Goal: Transaction & Acquisition: Download file/media

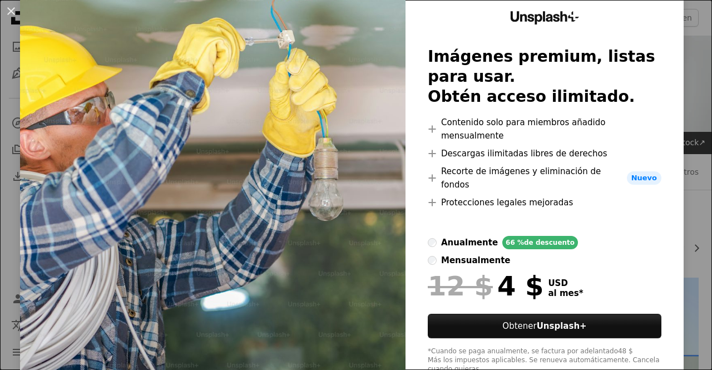
scroll to position [49, 0]
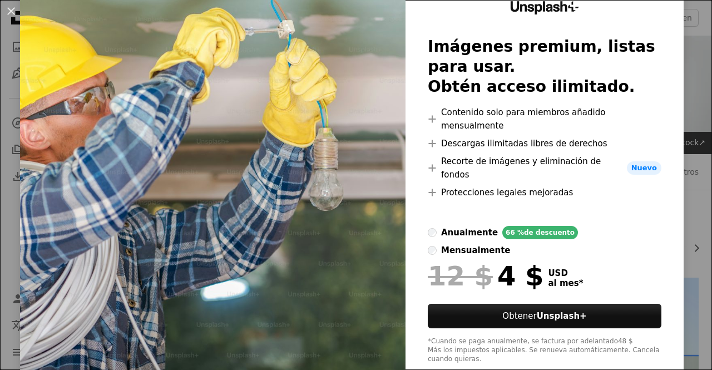
click at [510, 244] on label "mensualmente" at bounding box center [469, 250] width 82 height 13
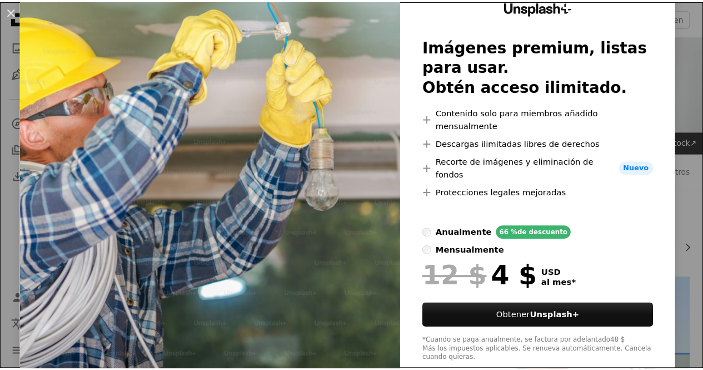
scroll to position [0, 0]
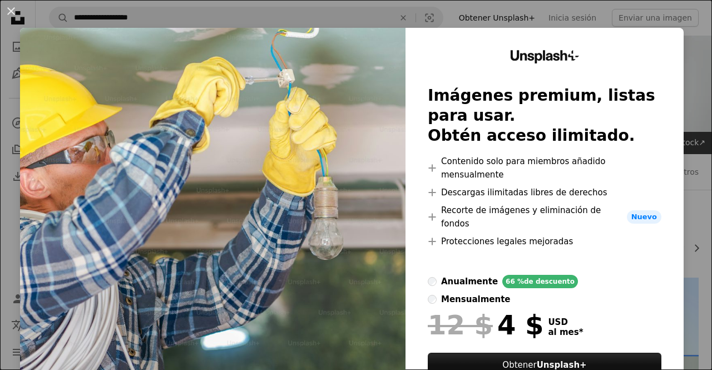
click at [683, 93] on div "An X shape Unsplash+ Imágenes premium, listas para usar. Obtén acceso ilimitado…" at bounding box center [356, 185] width 712 height 370
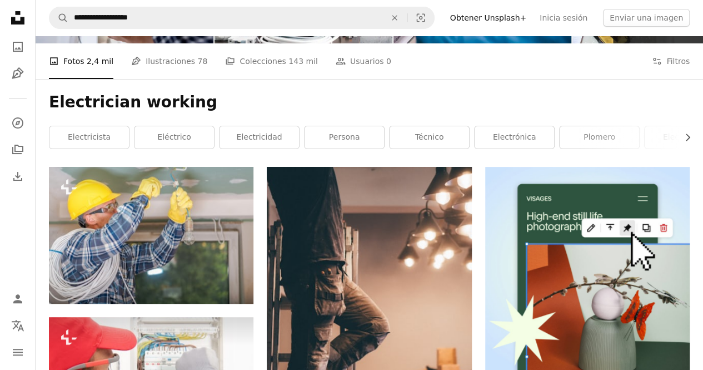
scroll to position [111, 0]
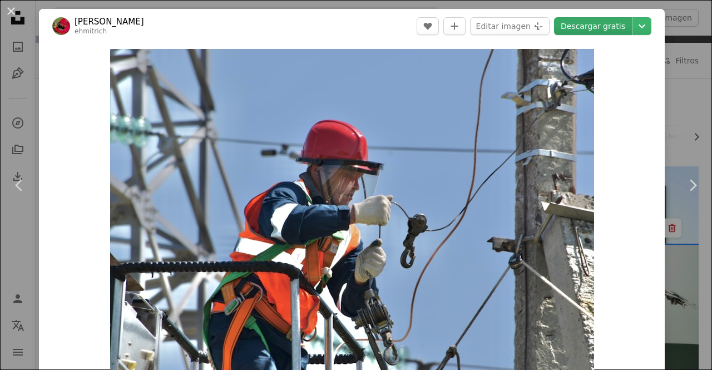
click at [600, 28] on link "Descargar gratis" at bounding box center [593, 26] width 78 height 18
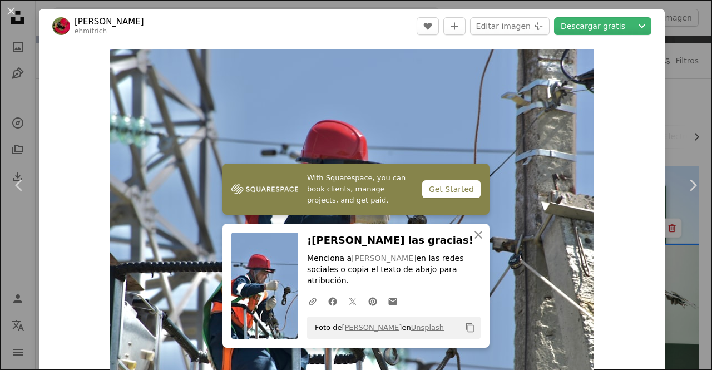
click at [673, 44] on div "An X shape Chevron left Chevron right With Squarespace, you can book clients, m…" at bounding box center [356, 185] width 712 height 370
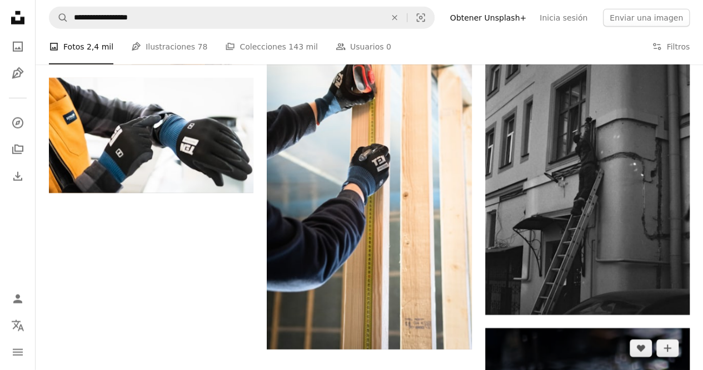
scroll to position [1446, 0]
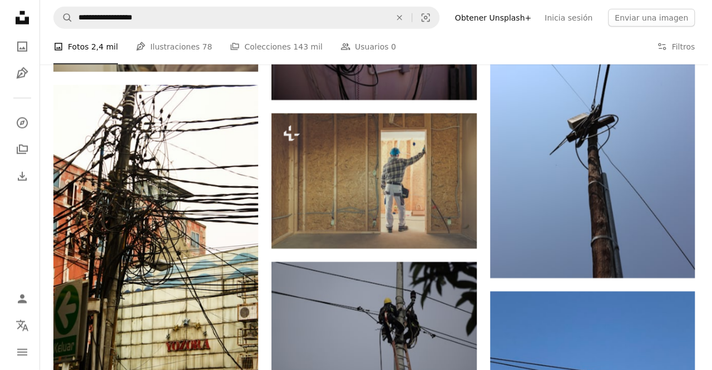
scroll to position [3447, 0]
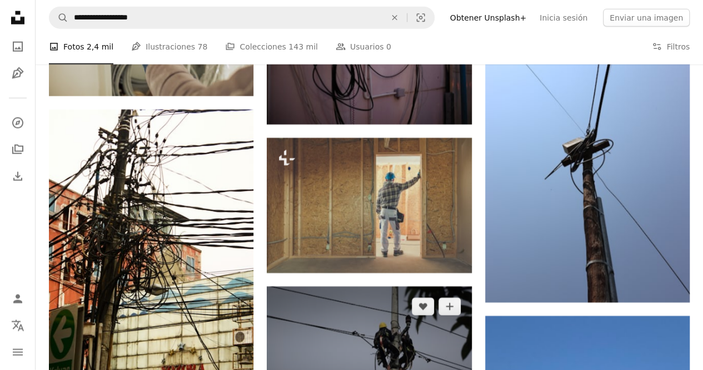
click at [372, 286] on img at bounding box center [369, 354] width 205 height 137
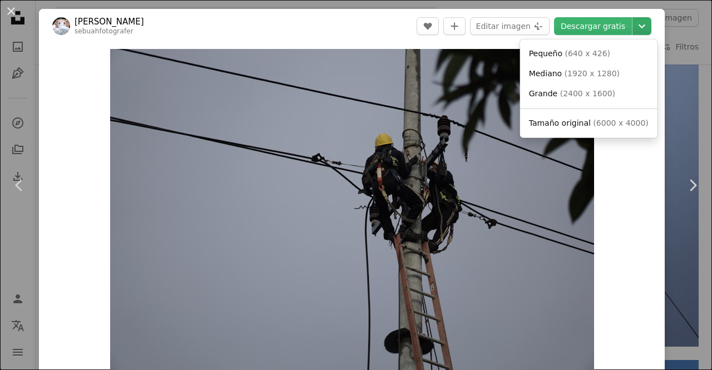
click at [637, 29] on icon "Chevron down" at bounding box center [642, 25] width 18 height 13
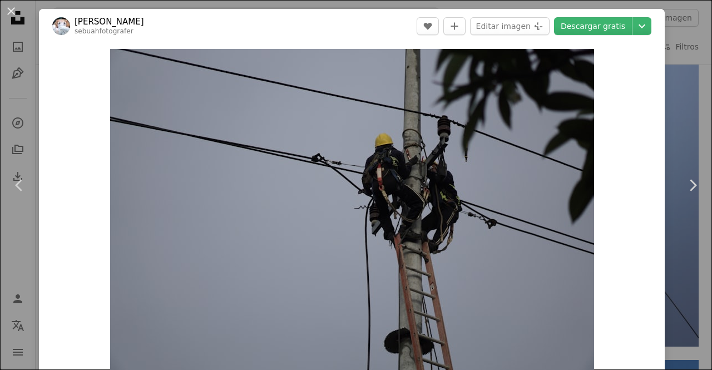
click at [595, 177] on dialog "An X shape Chevron left Chevron right Heri Susilo sebuahfotografer A heart A pl…" at bounding box center [356, 185] width 712 height 370
